Goal: Information Seeking & Learning: Learn about a topic

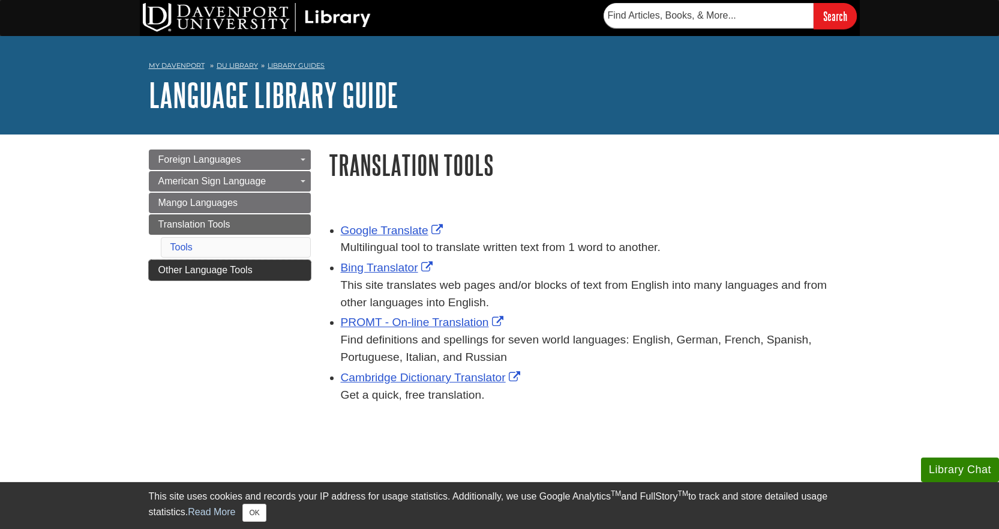
click at [197, 270] on span "Other Language Tools" at bounding box center [205, 270] width 94 height 10
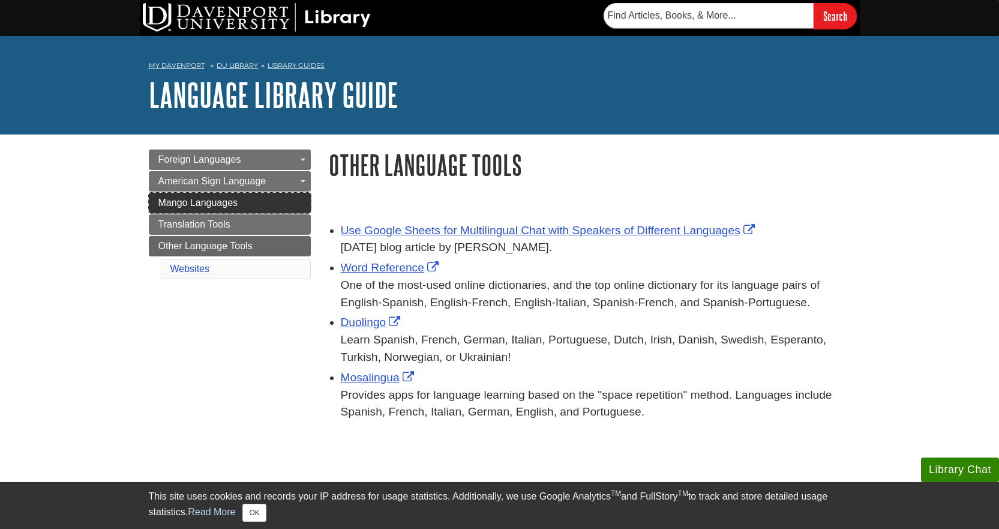
click at [193, 211] on link "Mango Languages" at bounding box center [230, 203] width 162 height 20
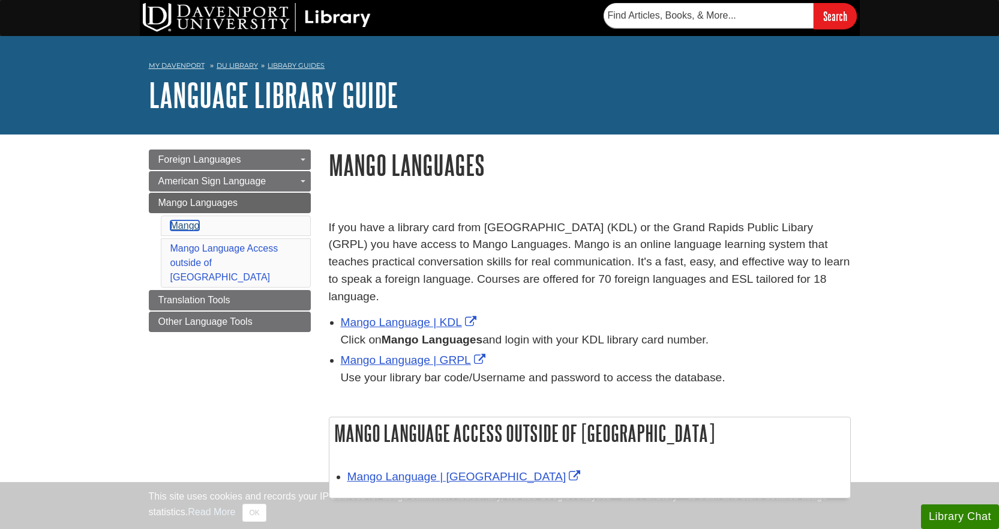
click at [195, 226] on link "Mango" at bounding box center [184, 225] width 29 height 10
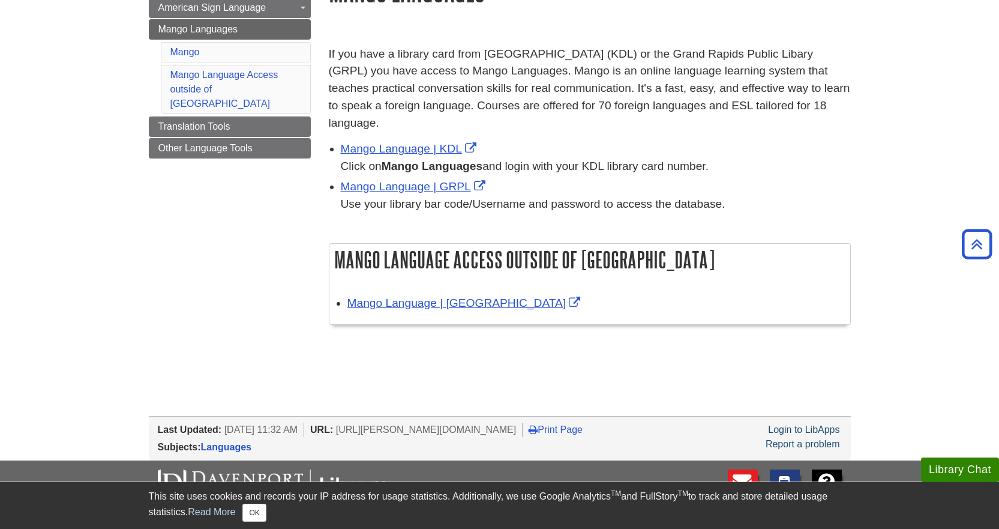
scroll to position [39, 0]
